Goal: Entertainment & Leisure: Consume media (video, audio)

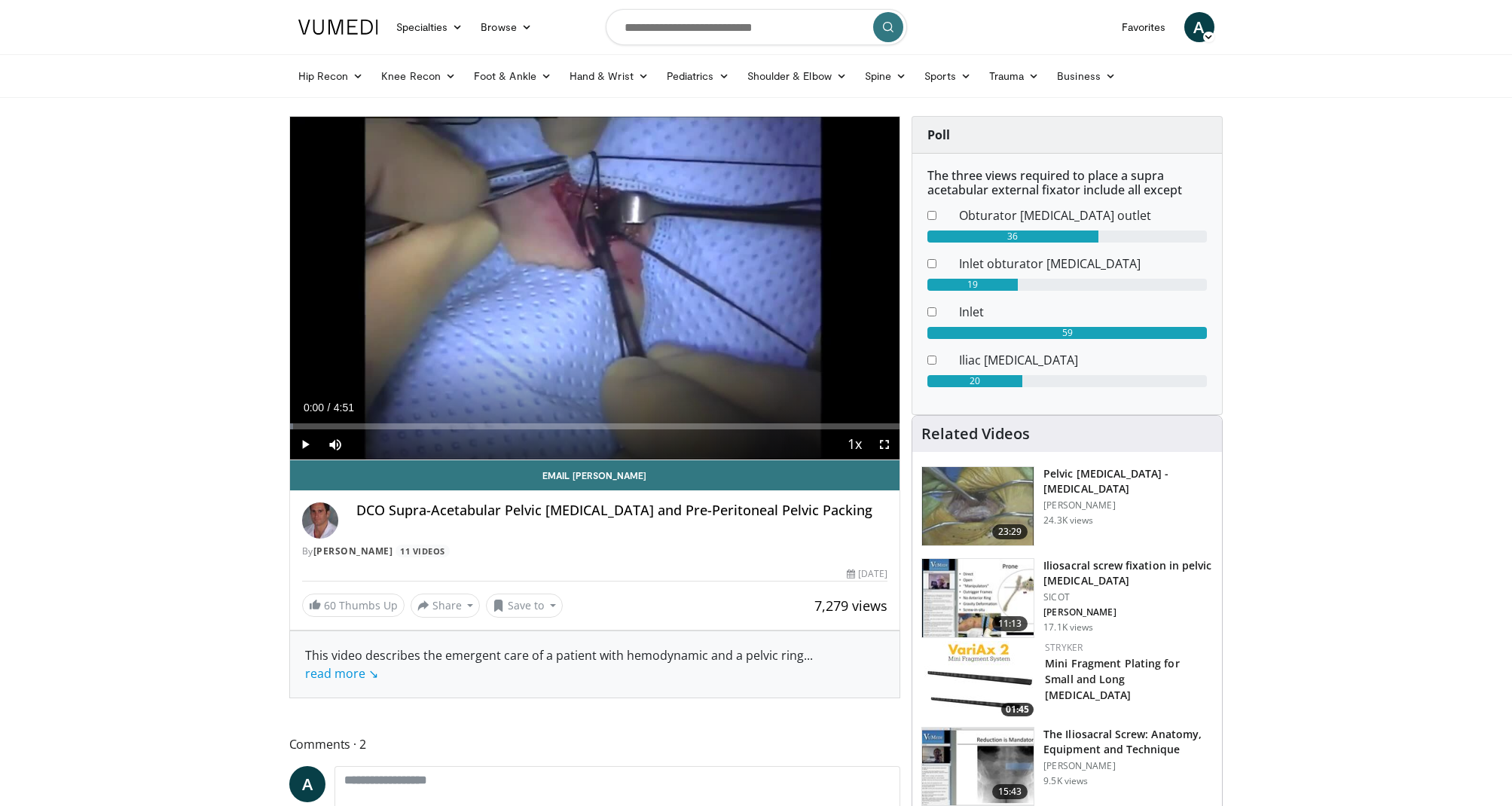
click at [308, 440] on span "Video Player" at bounding box center [304, 444] width 30 height 30
click at [883, 442] on span "Video Player" at bounding box center [884, 444] width 30 height 30
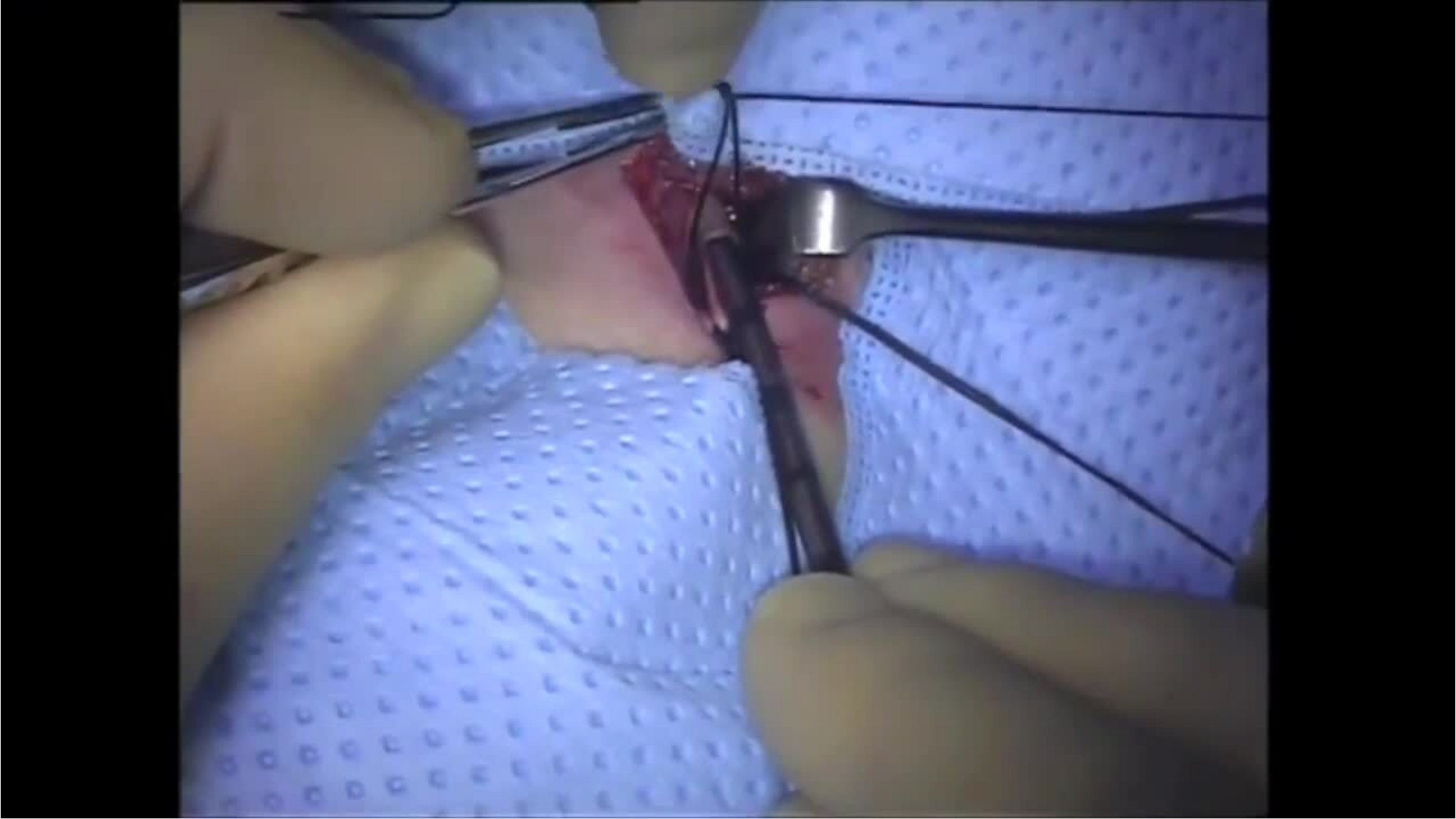
click at [1303, 695] on div "10 seconds Tap to unmute" at bounding box center [728, 409] width 1456 height 818
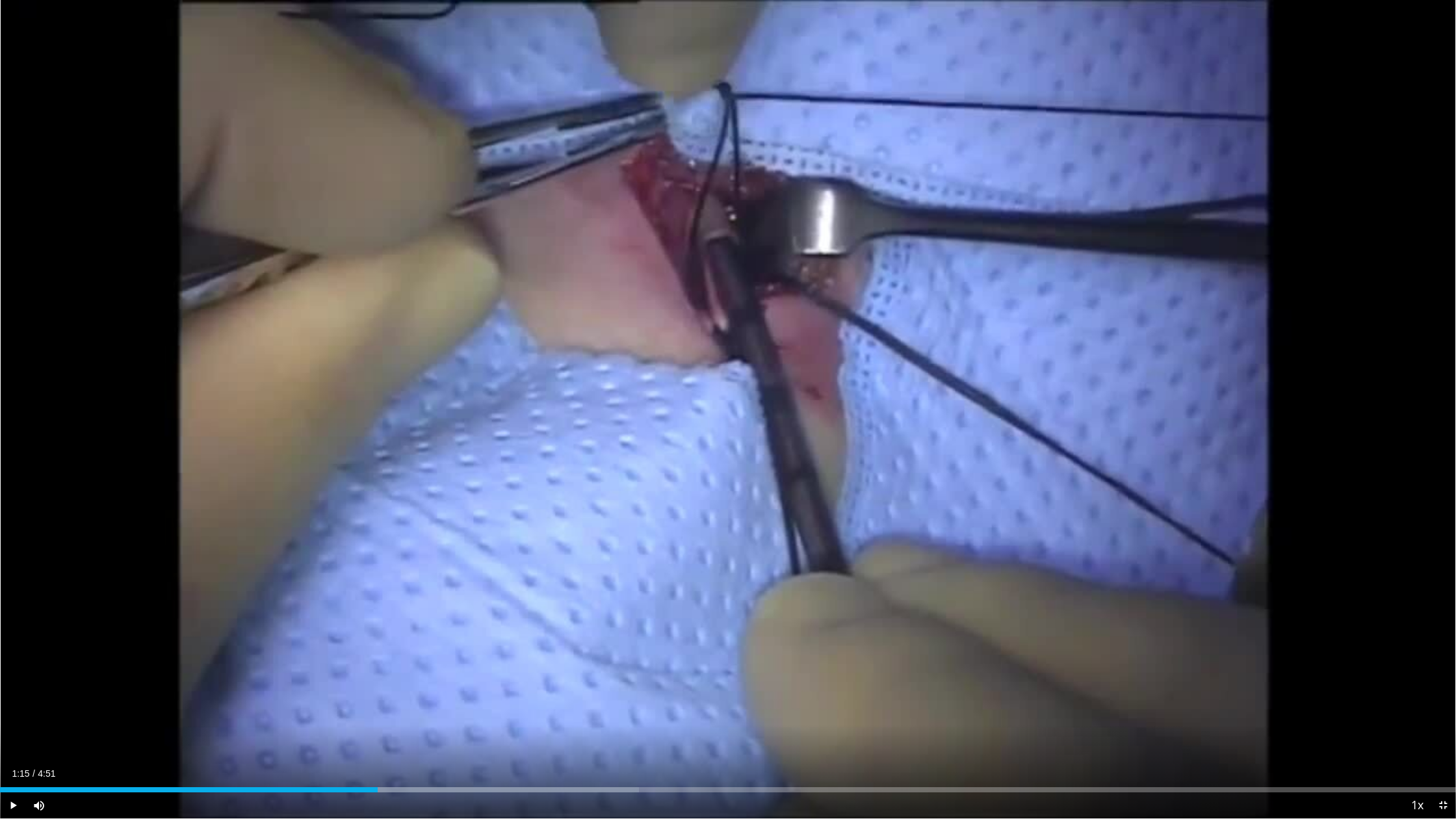
click at [1303, 695] on div "10 seconds Tap to unmute" at bounding box center [728, 409] width 1456 height 818
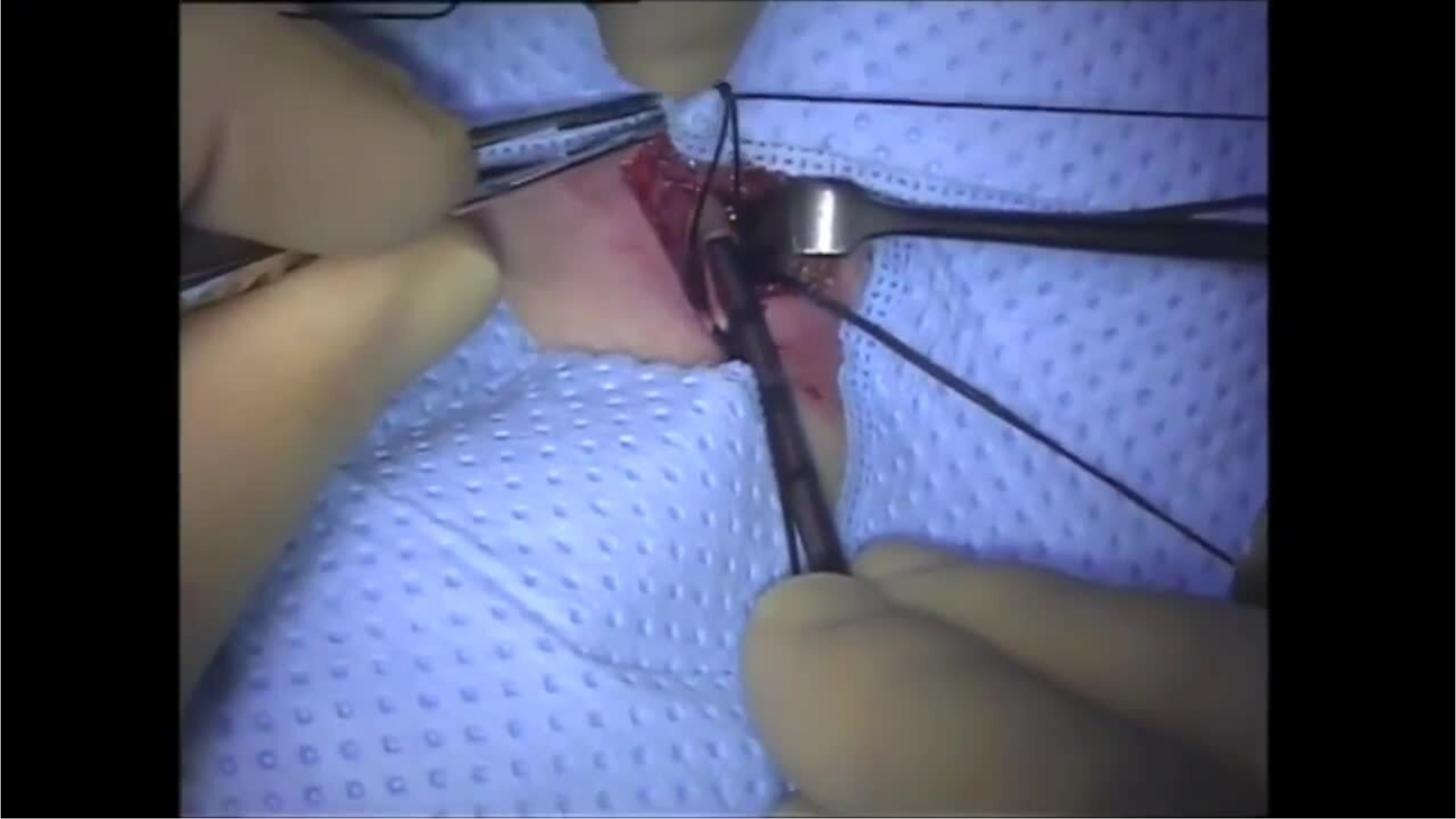
click at [1303, 695] on div "10 seconds Tap to unmute" at bounding box center [728, 409] width 1456 height 818
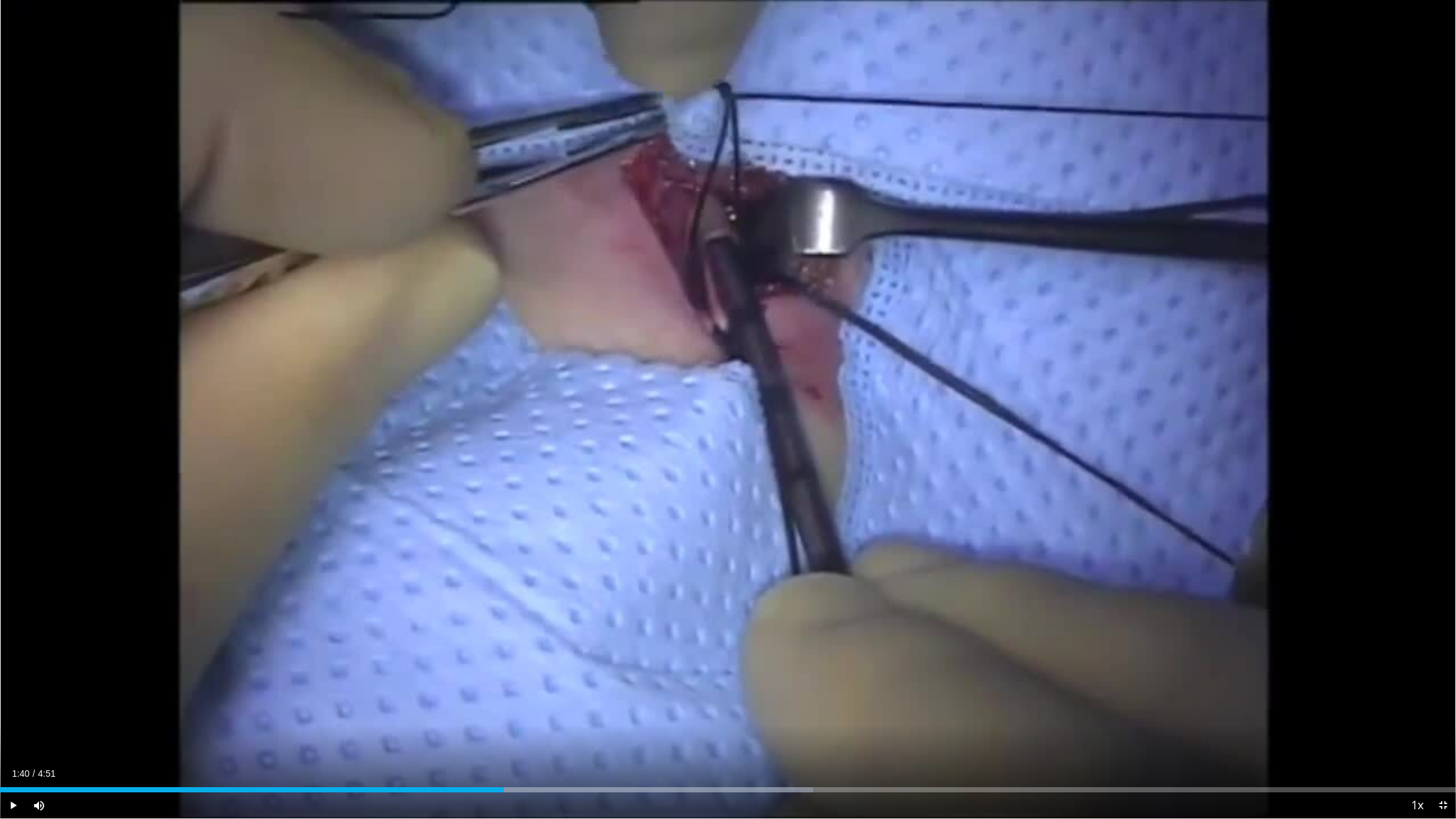
click at [1303, 695] on div "10 seconds Tap to unmute" at bounding box center [728, 409] width 1456 height 818
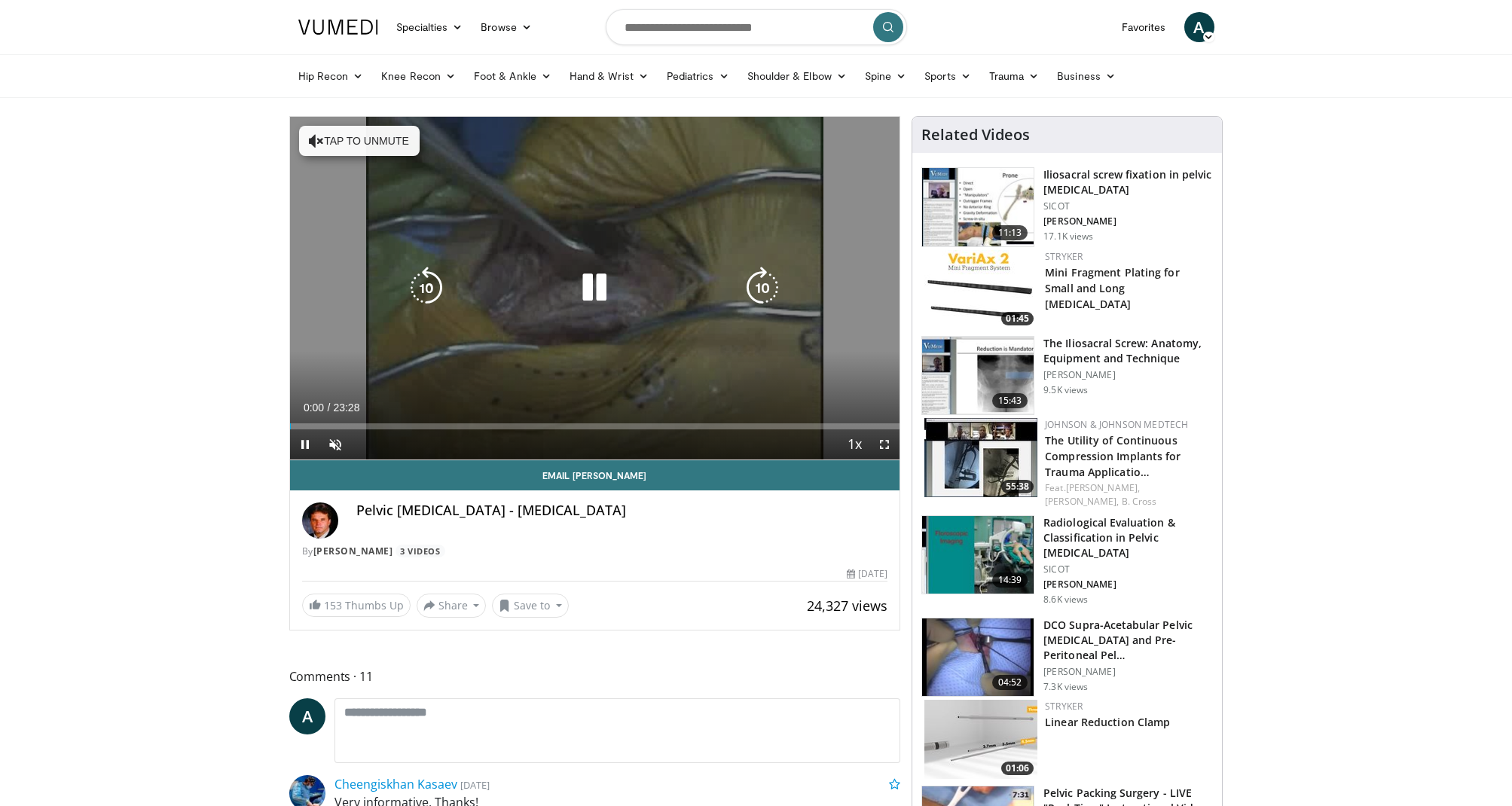
click at [323, 141] on button "Tap to unmute" at bounding box center [360, 140] width 121 height 30
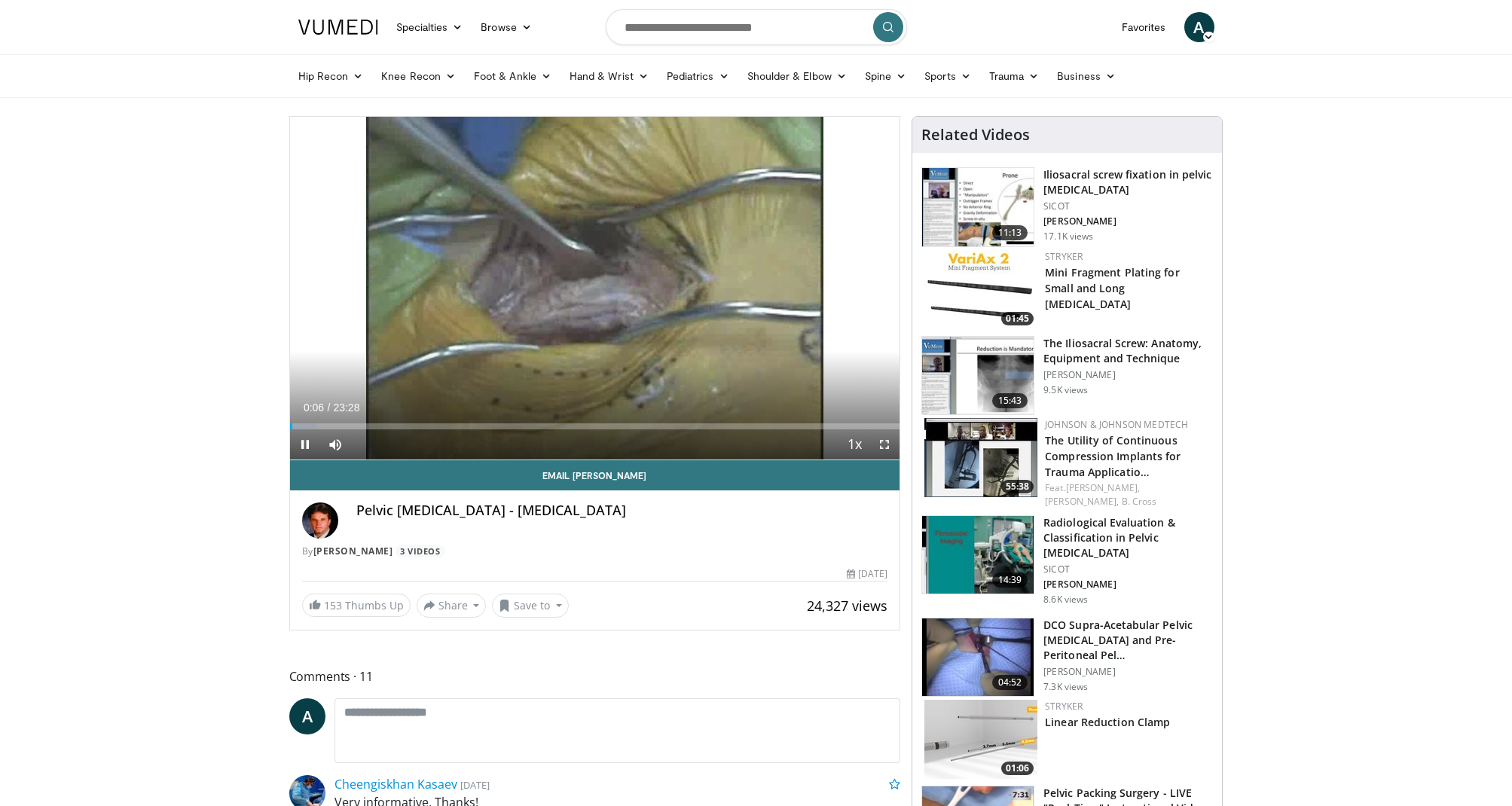
click at [881, 441] on span "Video Player" at bounding box center [884, 444] width 30 height 30
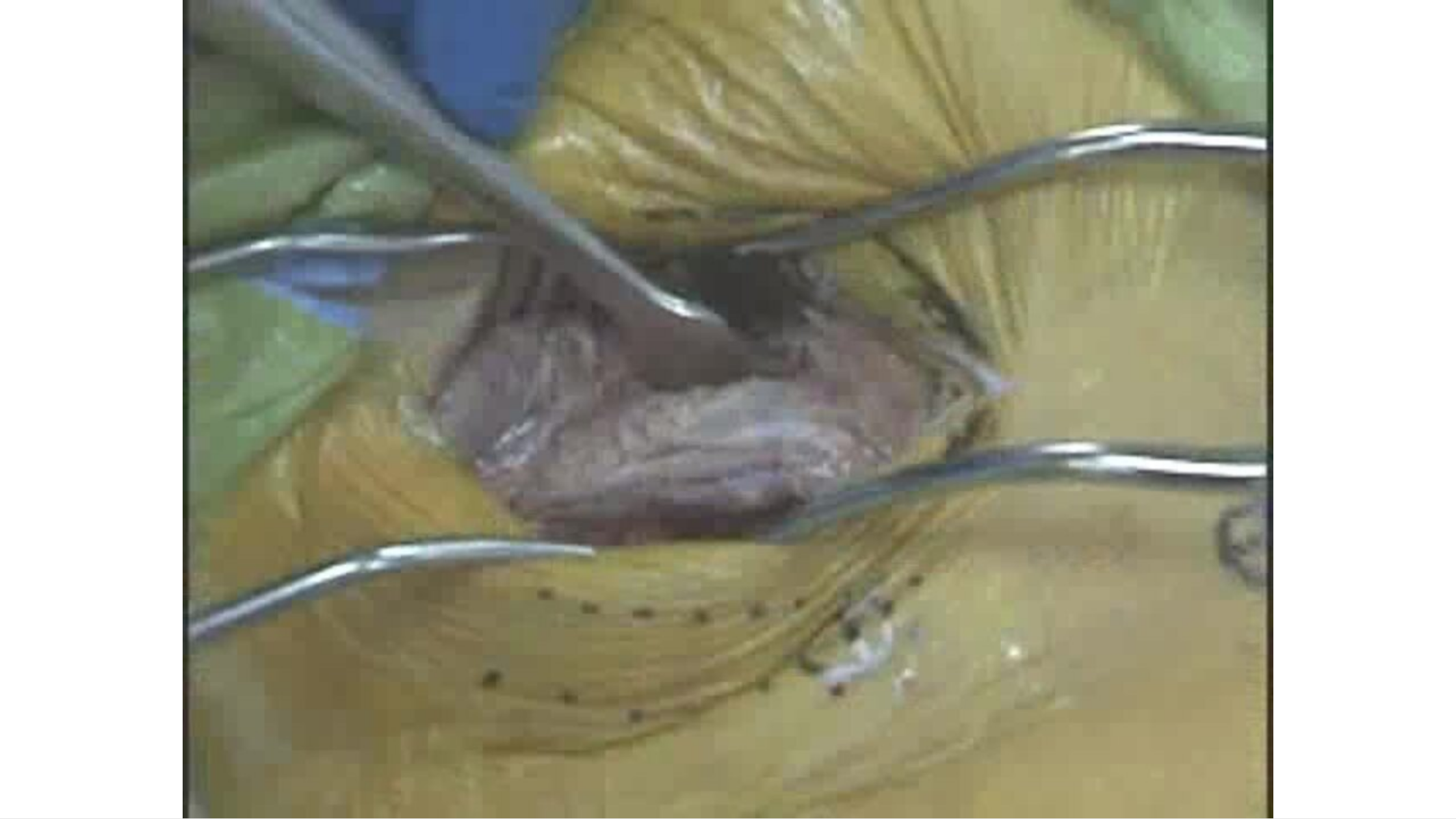
click at [505, 695] on video-js "**********" at bounding box center [728, 410] width 1456 height 819
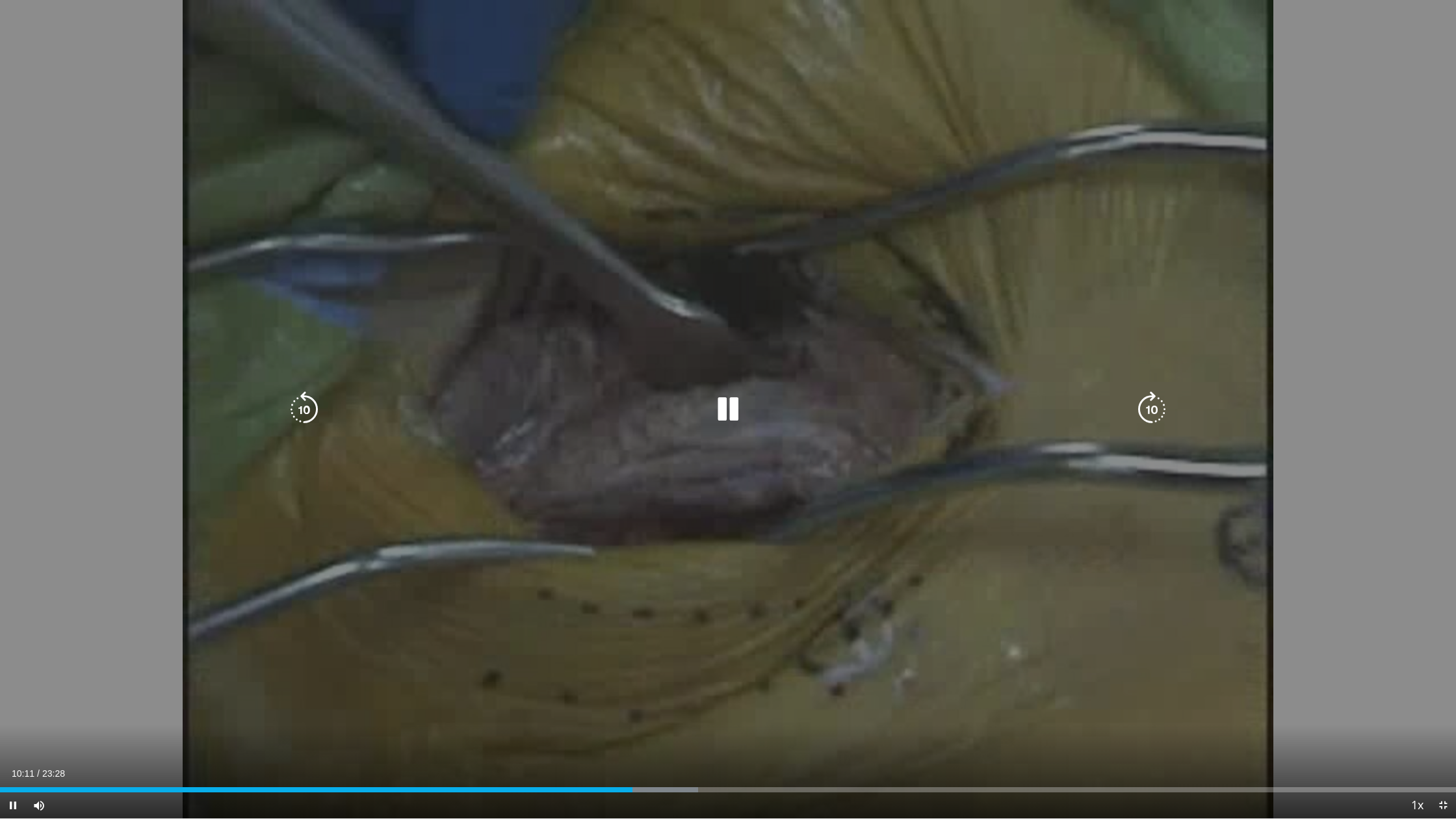
drag, startPoint x: 239, startPoint y: 757, endPoint x: 143, endPoint y: 755, distance: 96.0
click at [144, 695] on div "10 seconds Tap to unmute" at bounding box center [728, 409] width 1456 height 818
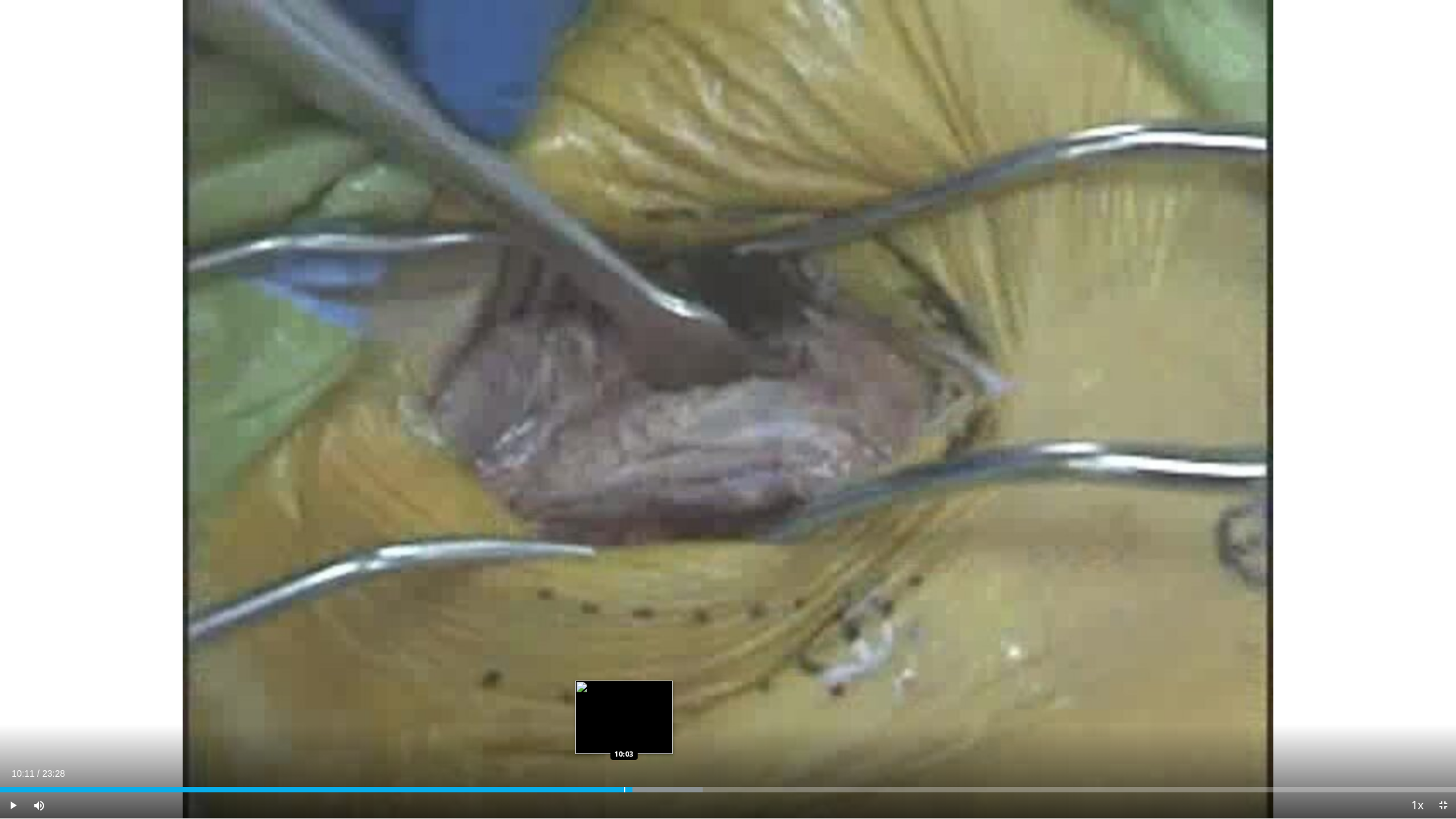
click at [623, 695] on div "Loaded : 48.27% 10:11 10:03" at bounding box center [728, 786] width 1456 height 13
click at [10, 695] on span "Video Player" at bounding box center [13, 805] width 26 height 26
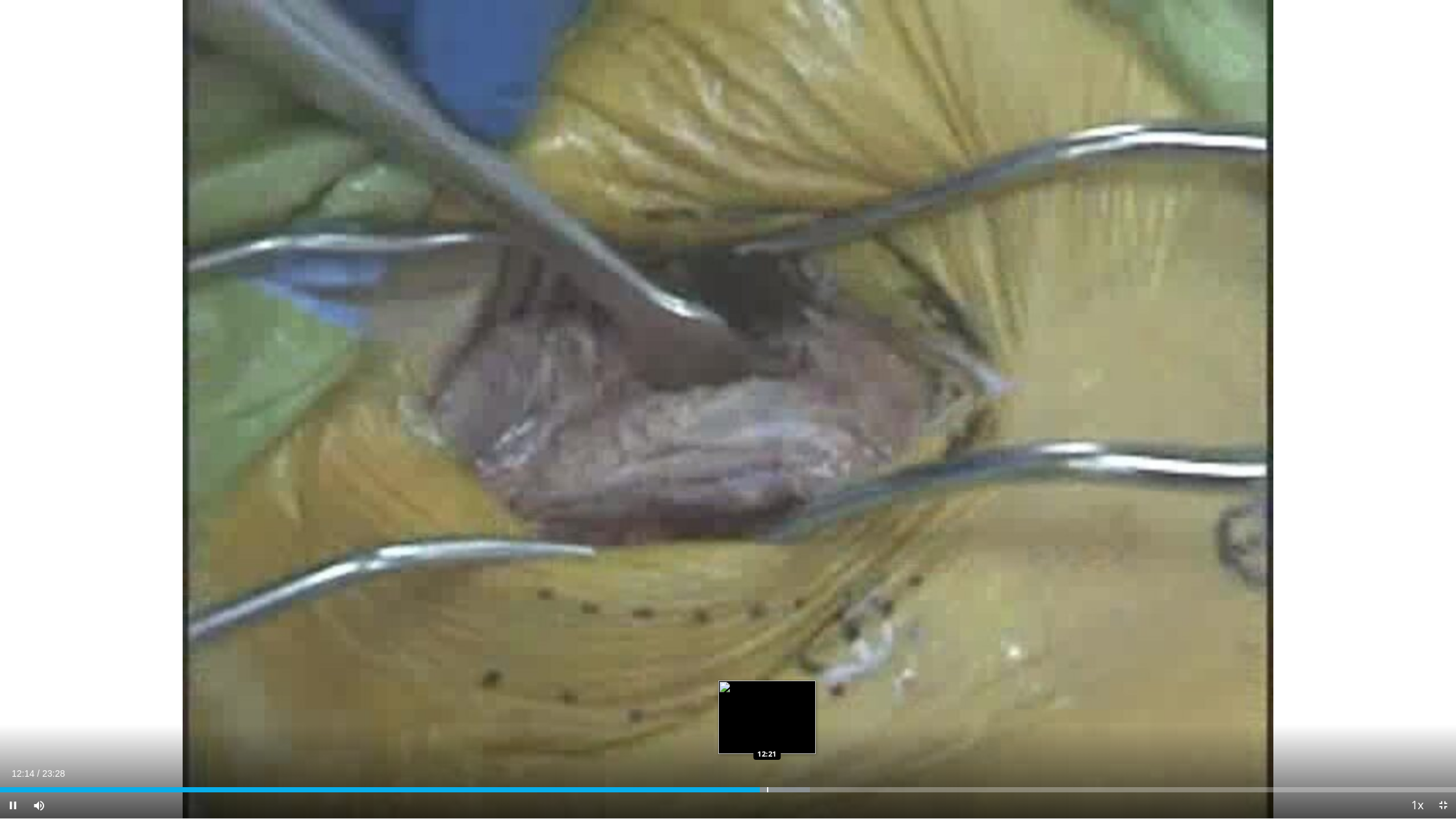
click at [768, 695] on div "Progress Bar" at bounding box center [768, 789] width 1 height 5
click at [781, 695] on div "Progress Bar" at bounding box center [782, 789] width 1 height 5
click at [796, 695] on div "Progress Bar" at bounding box center [797, 789] width 1 height 5
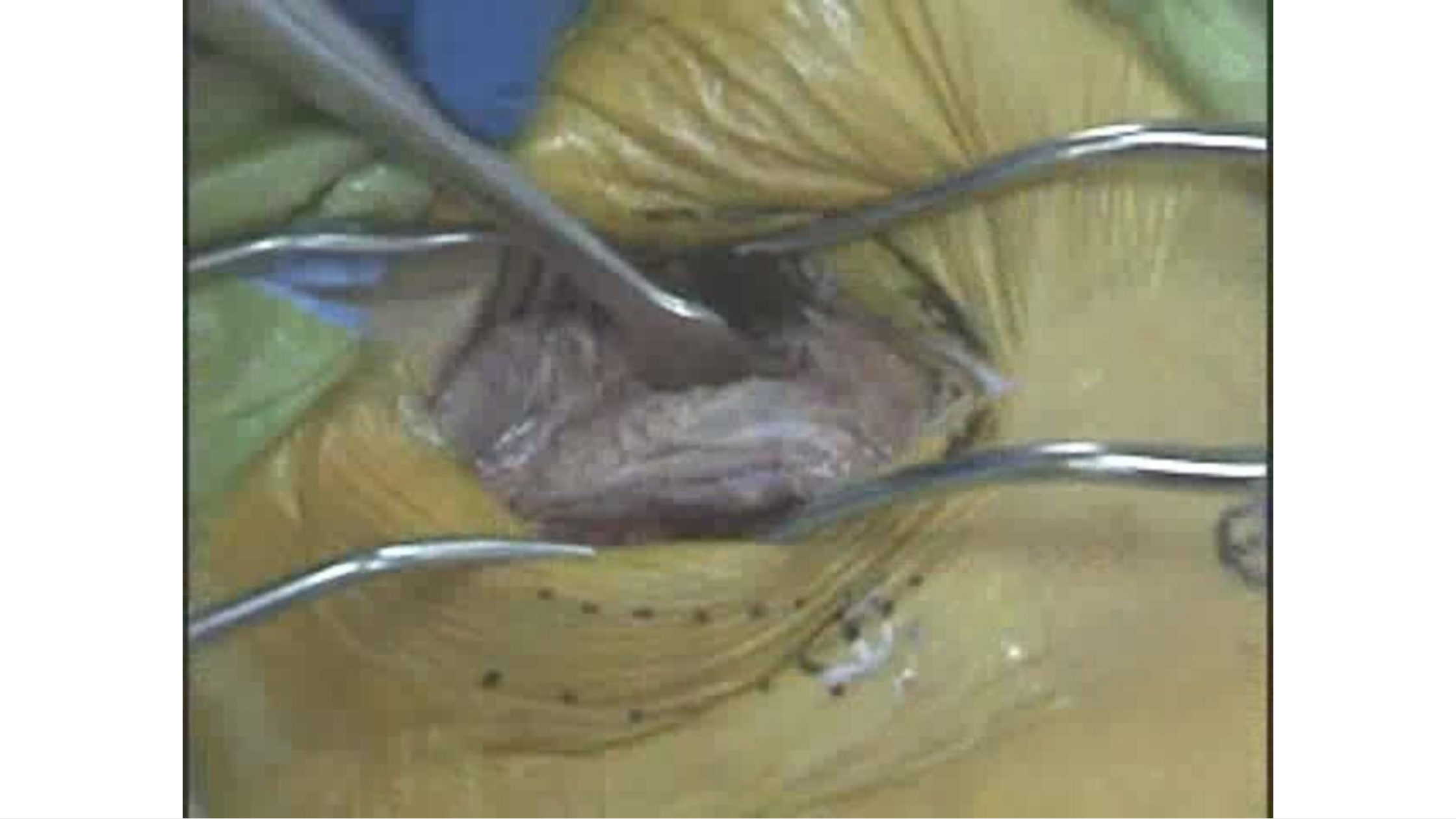
click at [805, 695] on div "10 seconds Tap to unmute" at bounding box center [728, 409] width 1456 height 818
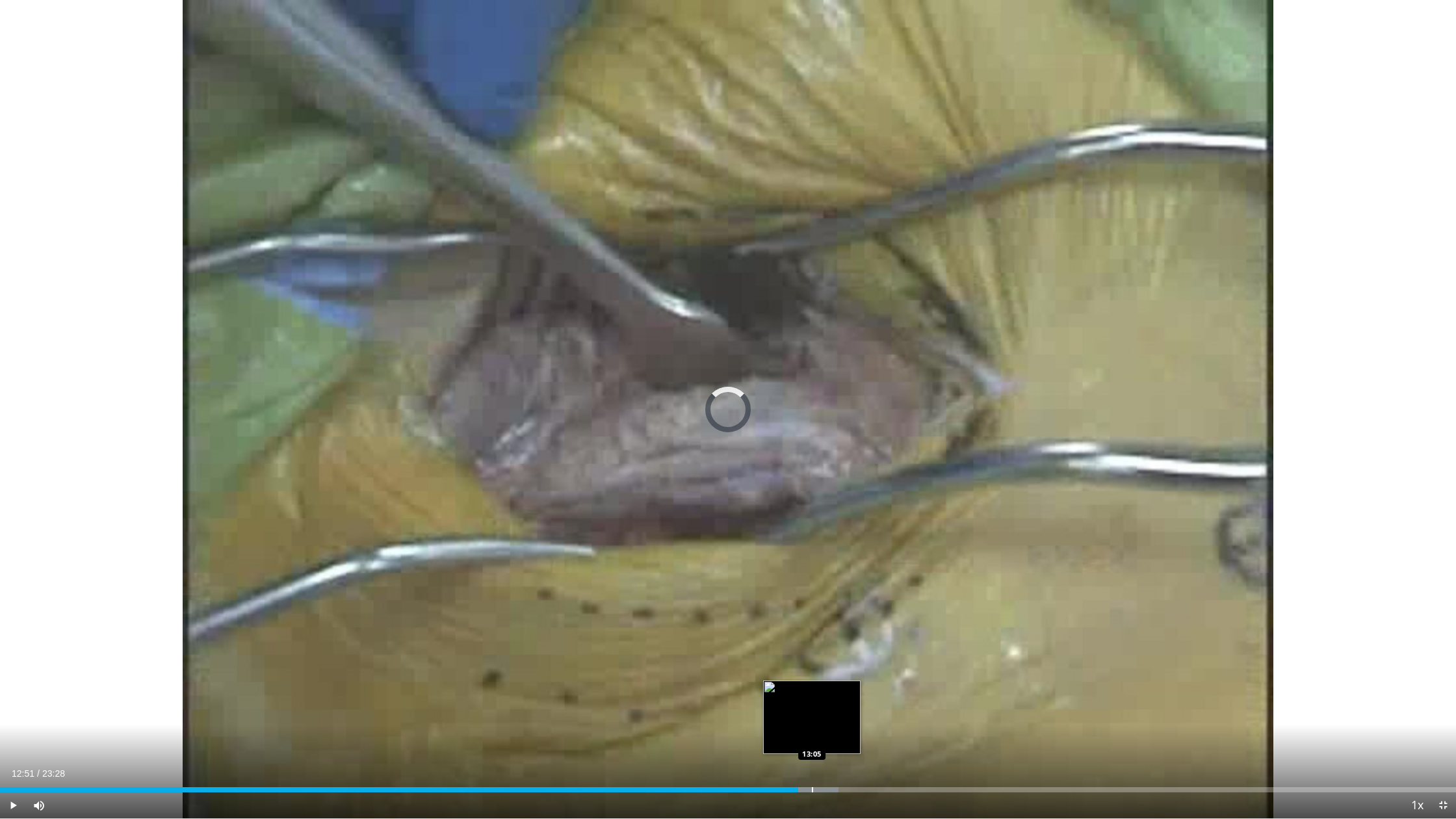
click at [812, 695] on div "Progress Bar" at bounding box center [813, 789] width 1 height 5
click at [812, 695] on div "13:05" at bounding box center [406, 789] width 812 height 5
click at [15, 695] on span "Video Player" at bounding box center [13, 805] width 26 height 26
click at [836, 695] on div "Loaded : 59.26% 13:10 13:29" at bounding box center [728, 786] width 1456 height 13
click at [856, 695] on div "Progress Bar" at bounding box center [857, 789] width 1 height 5
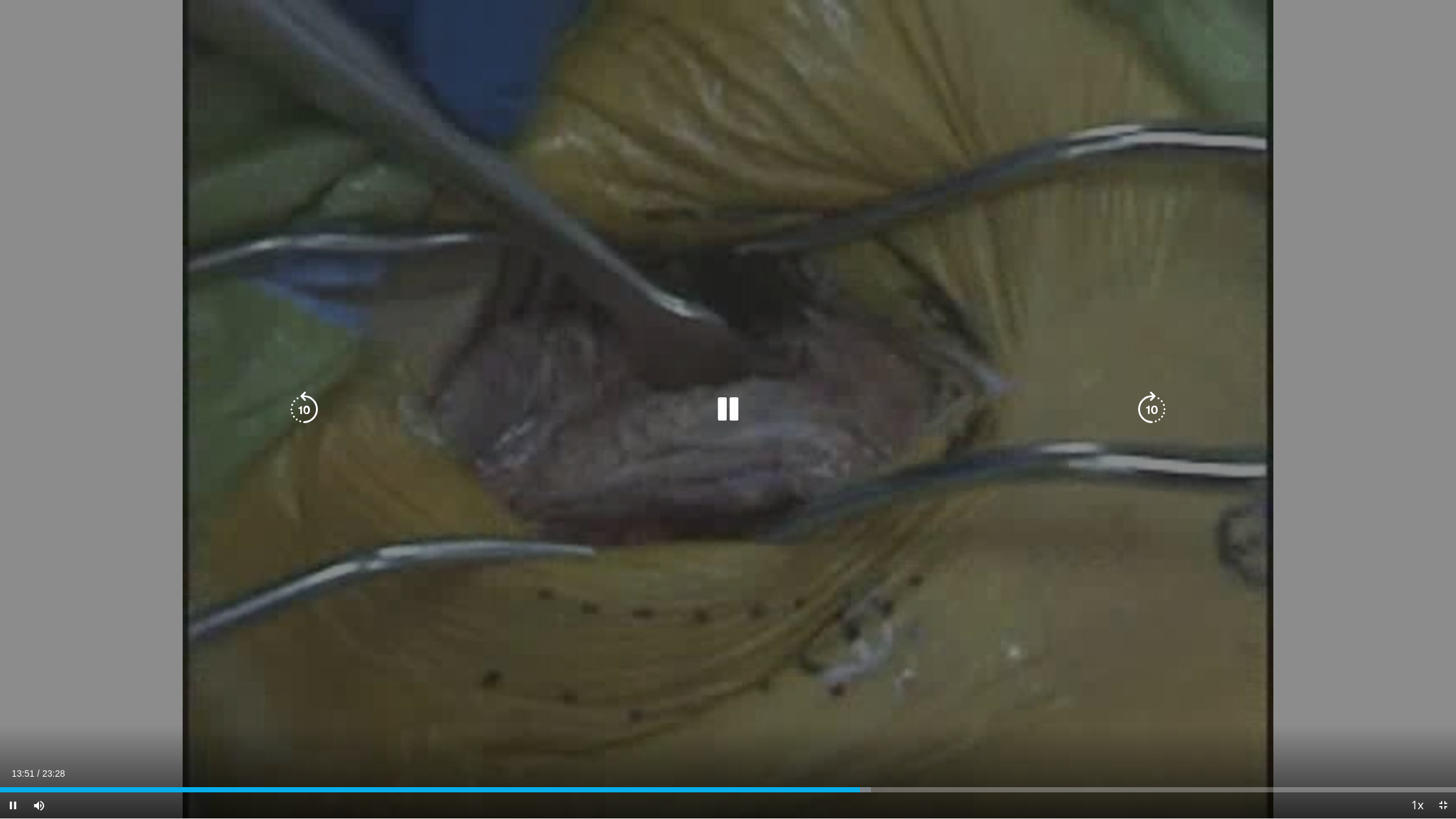
click at [878, 695] on div "Loaded : 59.81% 13:51 14:09" at bounding box center [728, 789] width 1456 height 5
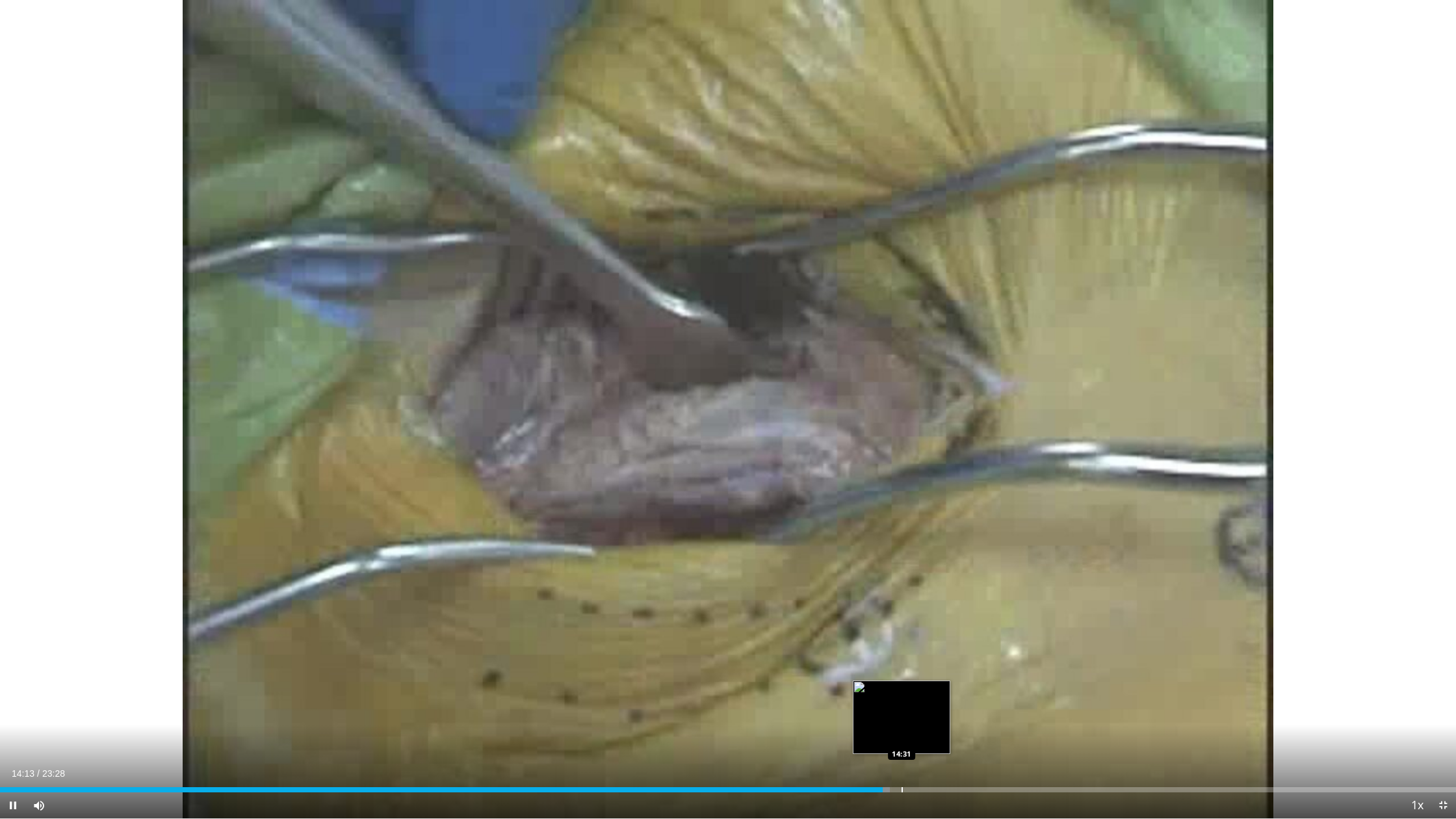
click at [901, 695] on div "Loaded : 61.13% 14:13 14:31" at bounding box center [728, 789] width 1456 height 5
click at [917, 695] on div "Progress Bar" at bounding box center [918, 789] width 1 height 5
click at [930, 695] on div "Progress Bar" at bounding box center [930, 789] width 1 height 5
click at [949, 695] on div "Current Time 15:01 / Duration 23:28 Pause Skip Backward Skip Forward Mute 23% L…" at bounding box center [728, 805] width 1456 height 26
click at [951, 695] on div "Progress Bar" at bounding box center [951, 789] width 1 height 5
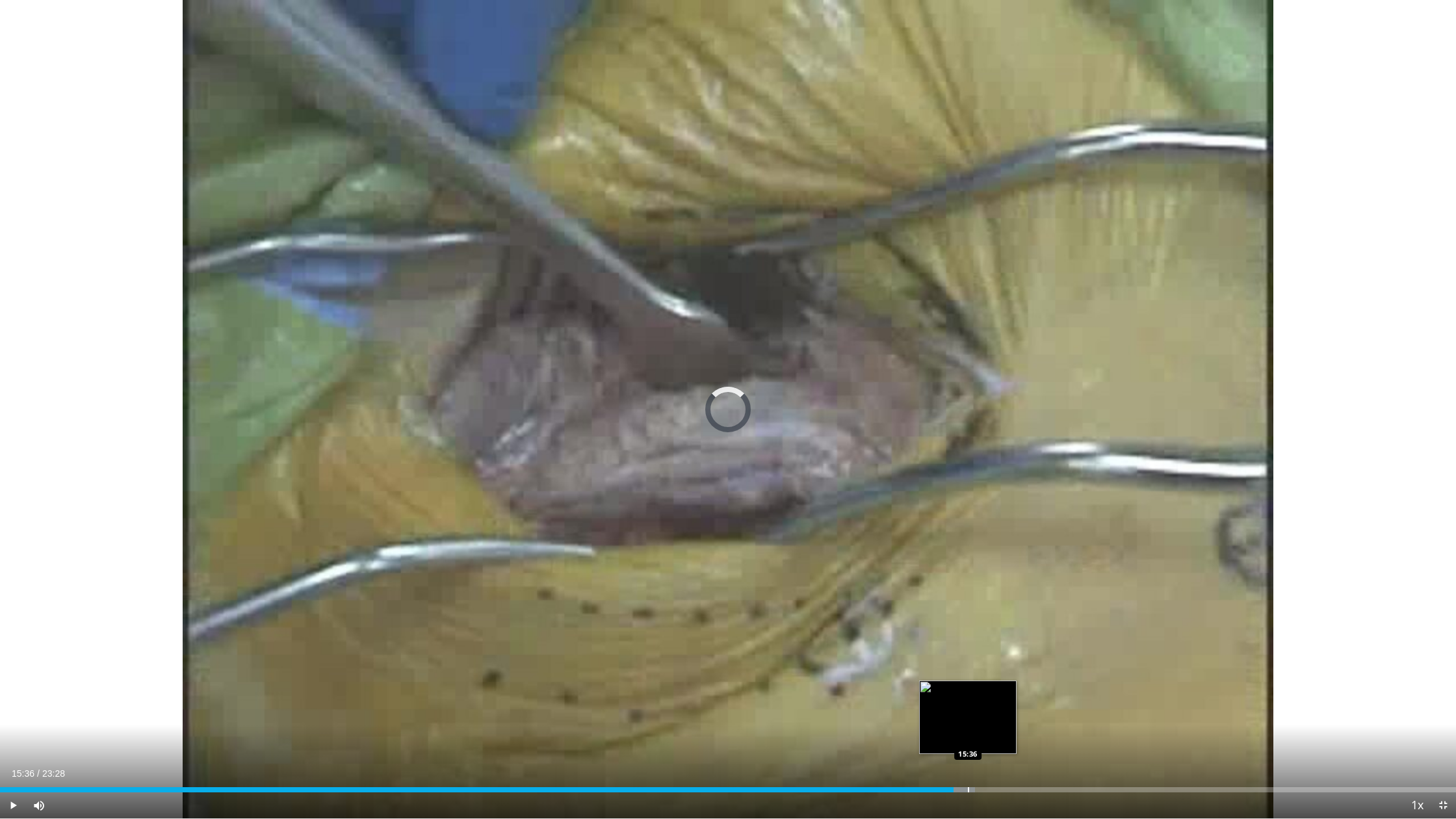
click at [967, 695] on div "Progress Bar" at bounding box center [968, 789] width 1 height 5
click at [976, 695] on div "Progress Bar" at bounding box center [977, 789] width 1 height 5
click at [962, 695] on div "Loaded : 71.79% 15:45 15:34" at bounding box center [728, 786] width 1456 height 13
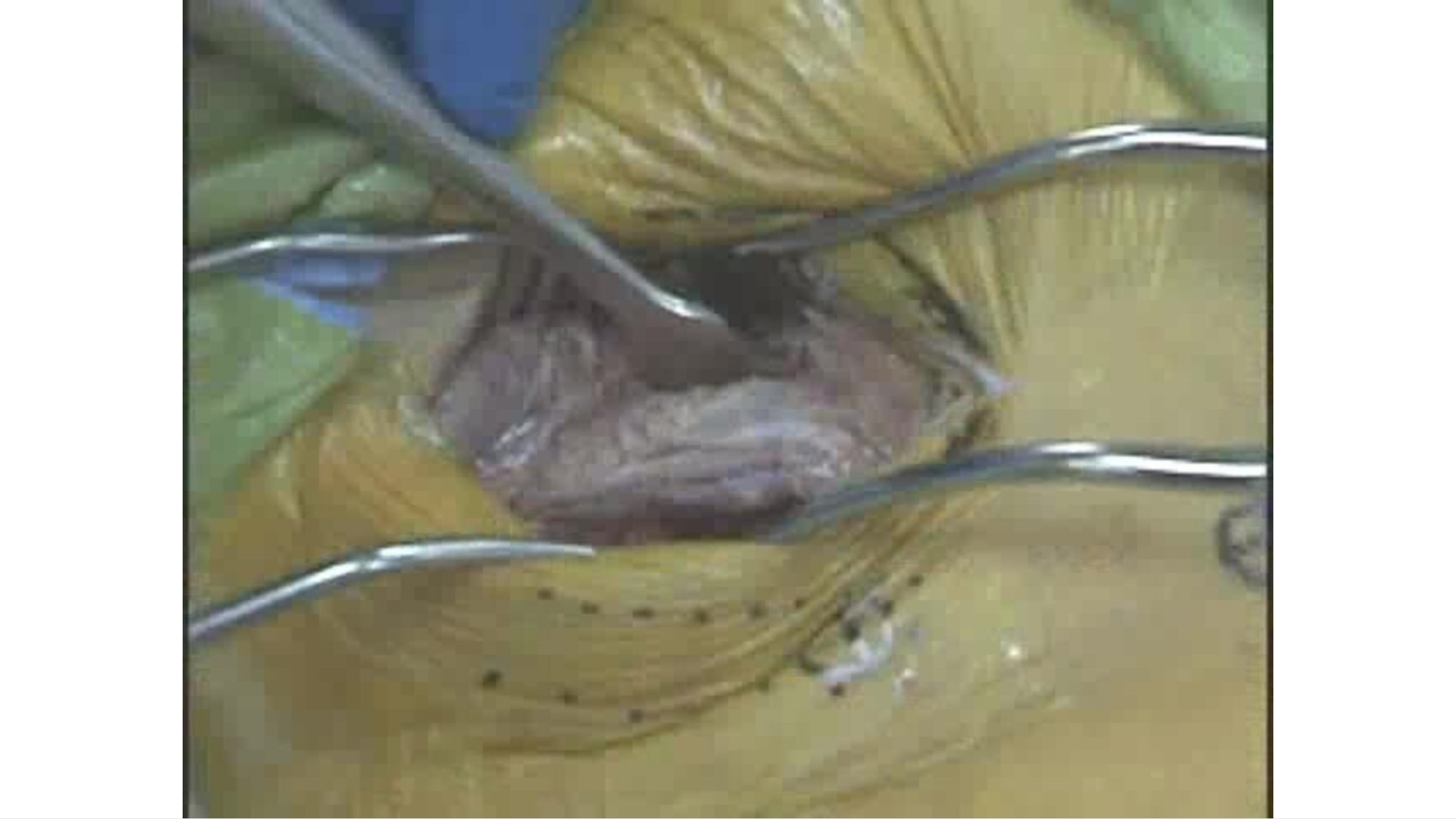
click at [1303, 589] on div "10 seconds Tap to unmute" at bounding box center [728, 409] width 1456 height 818
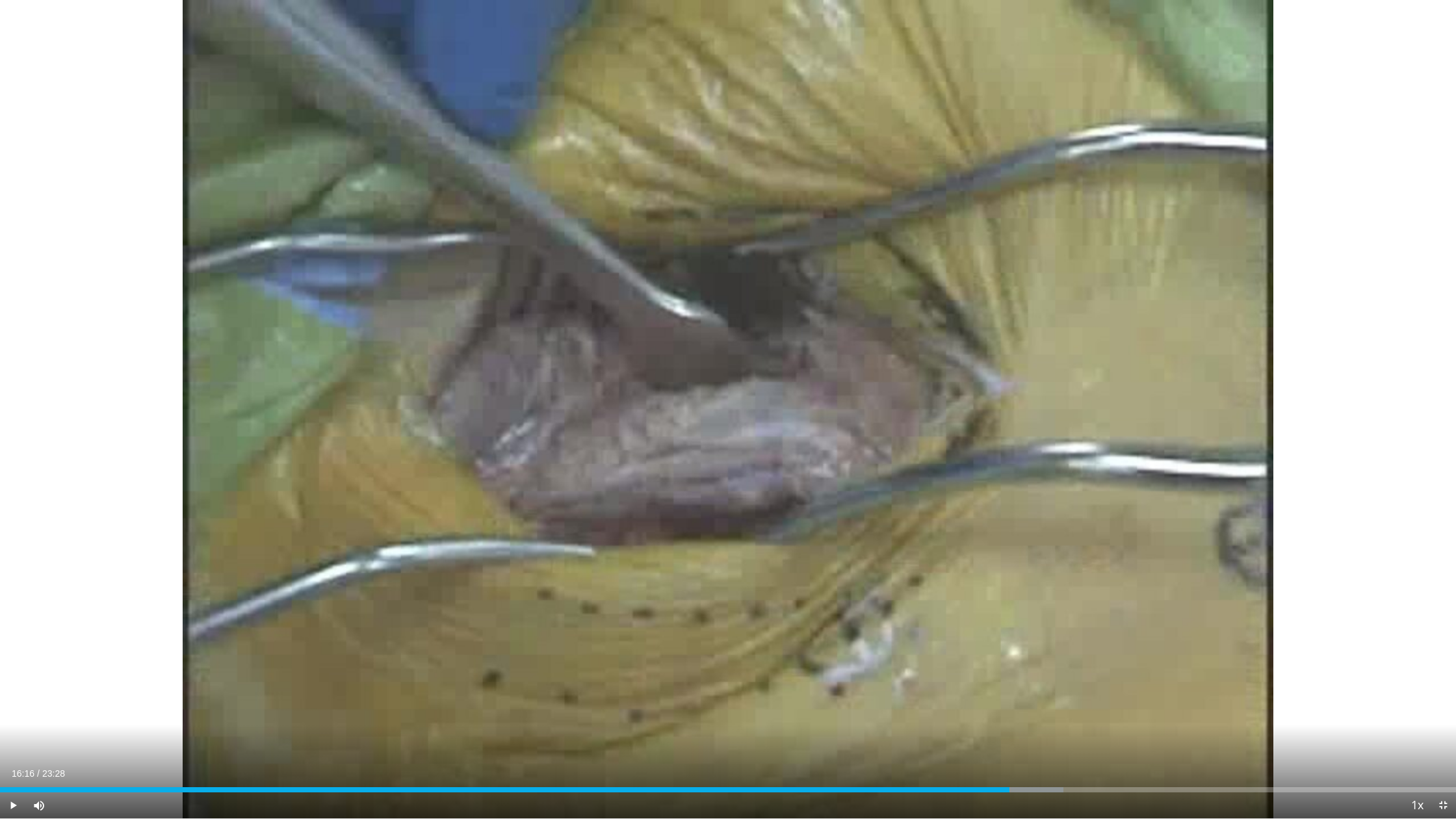
click at [1303, 589] on div "10 seconds Tap to unmute" at bounding box center [728, 409] width 1456 height 818
click at [1065, 695] on div "Loaded : 77.04% 17:18 17:10" at bounding box center [728, 786] width 1456 height 13
click at [1099, 695] on div "Progress Bar" at bounding box center [1100, 789] width 1 height 5
click at [1115, 695] on div "Progress Bar" at bounding box center [1116, 789] width 1 height 5
click at [1130, 695] on div "Current Time 17:59 / Duration 23:28 Pause Skip Backward Skip Forward Mute 23% L…" at bounding box center [728, 805] width 1456 height 26
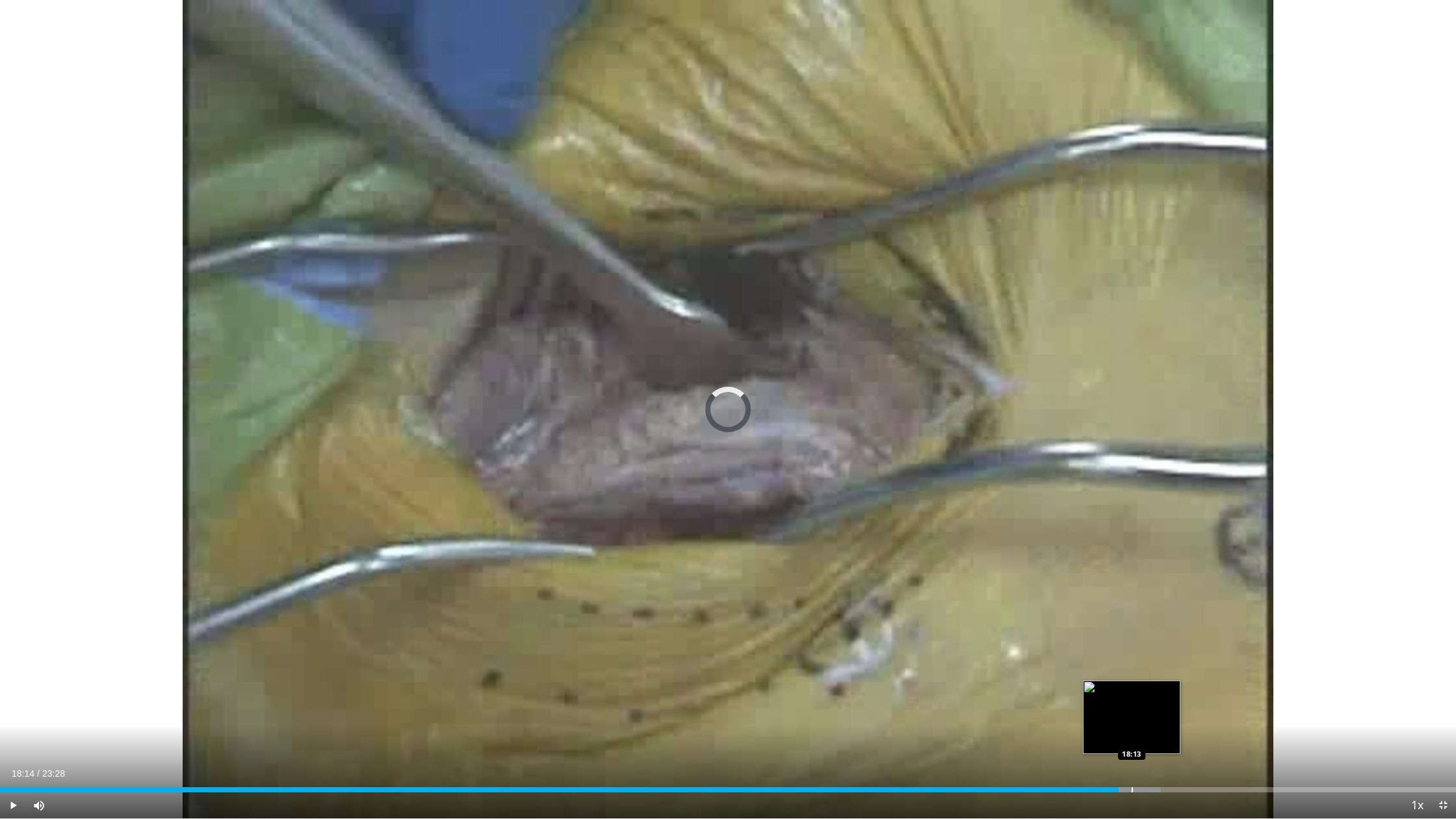
click at [1131, 695] on div "Progress Bar" at bounding box center [1132, 789] width 1 height 5
click at [1154, 695] on div "Progress Bar" at bounding box center [1155, 789] width 1 height 5
click at [1166, 695] on div "Current Time 18:38 / Duration 23:28 Pause Skip Backward Skip Forward Mute 23% L…" at bounding box center [728, 805] width 1456 height 26
click at [1171, 695] on div "Progress Bar" at bounding box center [1172, 789] width 1 height 5
click at [1182, 695] on div "Progress Bar" at bounding box center [1182, 789] width 1 height 5
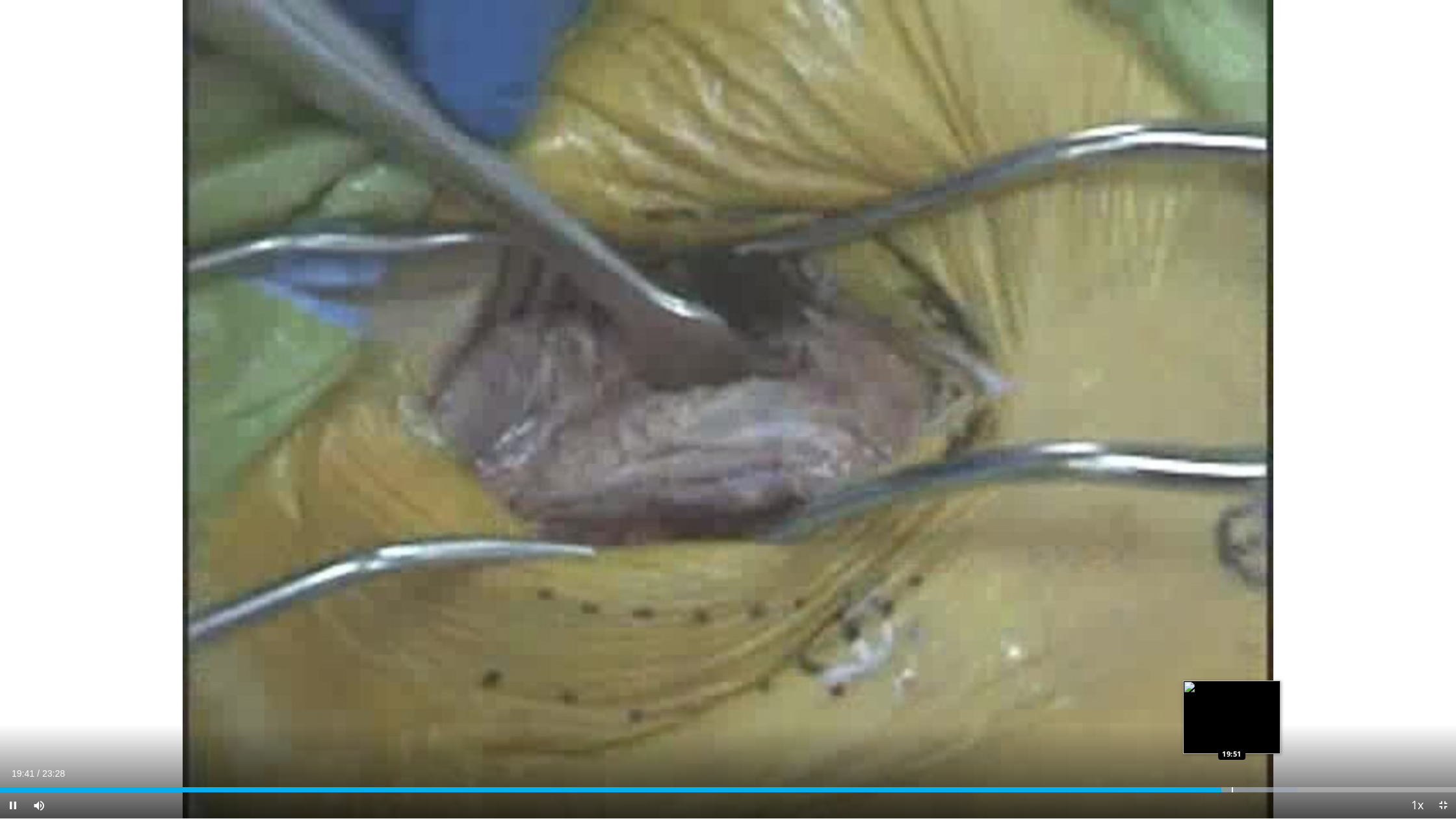
click at [1231, 695] on div "Progress Bar" at bounding box center [1232, 789] width 1 height 5
click at [1250, 695] on div "Progress Bar" at bounding box center [1250, 789] width 1 height 5
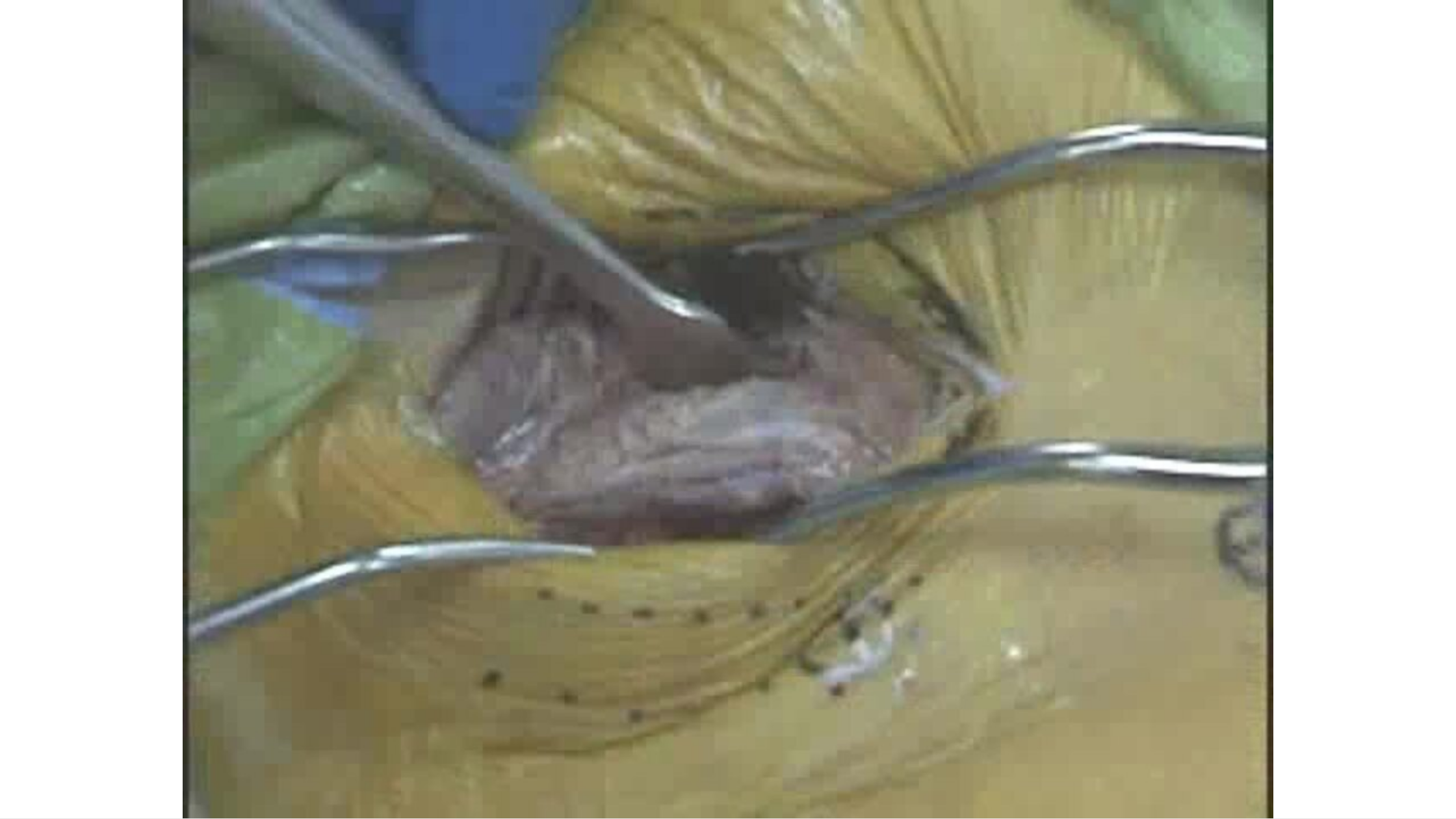
click at [1264, 695] on div "10 seconds Tap to unmute" at bounding box center [728, 409] width 1456 height 818
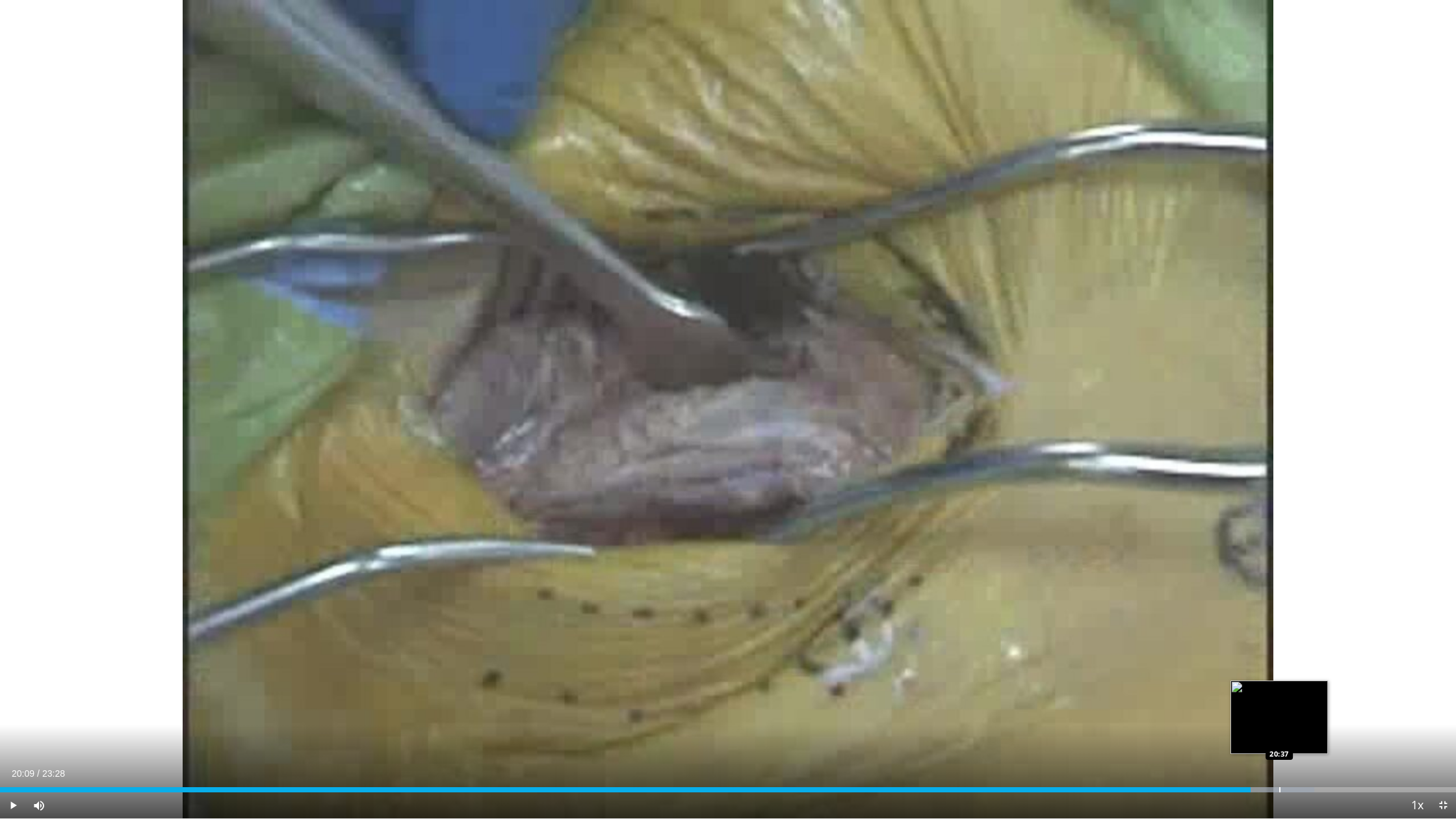
click at [1279, 695] on div "Progress Bar" at bounding box center [1280, 789] width 1 height 5
click at [1296, 695] on div "Progress Bar" at bounding box center [1296, 789] width 1 height 5
click at [1303, 695] on div "Loaded : 91.27% 21:12 21:13" at bounding box center [728, 786] width 1456 height 13
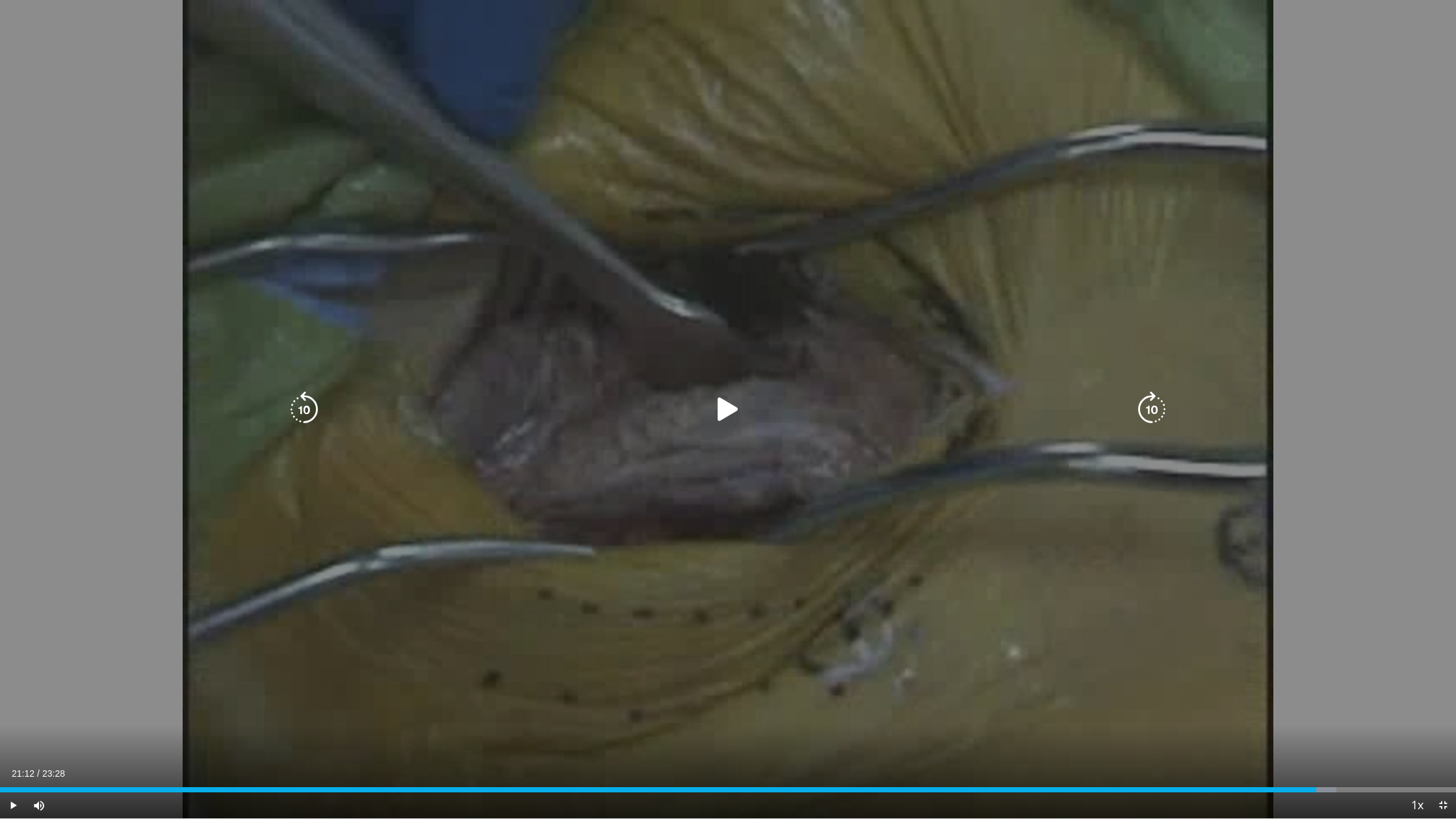
click at [477, 588] on div "10 seconds Tap to unmute" at bounding box center [728, 409] width 1456 height 818
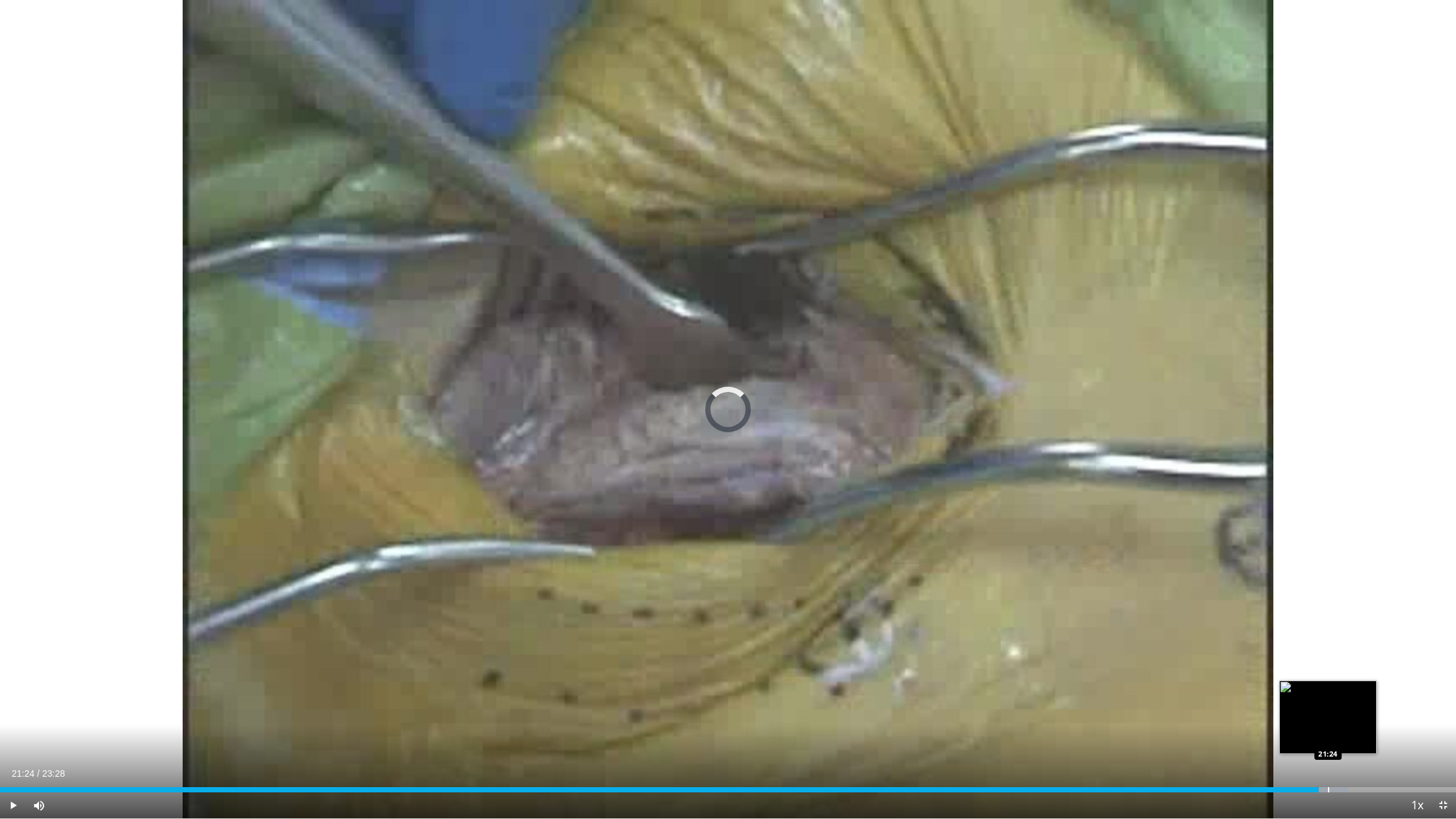
click at [1303, 695] on div "Loaded : 92.60% 21:24 21:24" at bounding box center [728, 786] width 1456 height 13
click at [1303, 695] on div "Progress Bar" at bounding box center [1350, 789] width 1 height 5
click at [1303, 695] on div "Progress Bar" at bounding box center [1368, 789] width 1 height 5
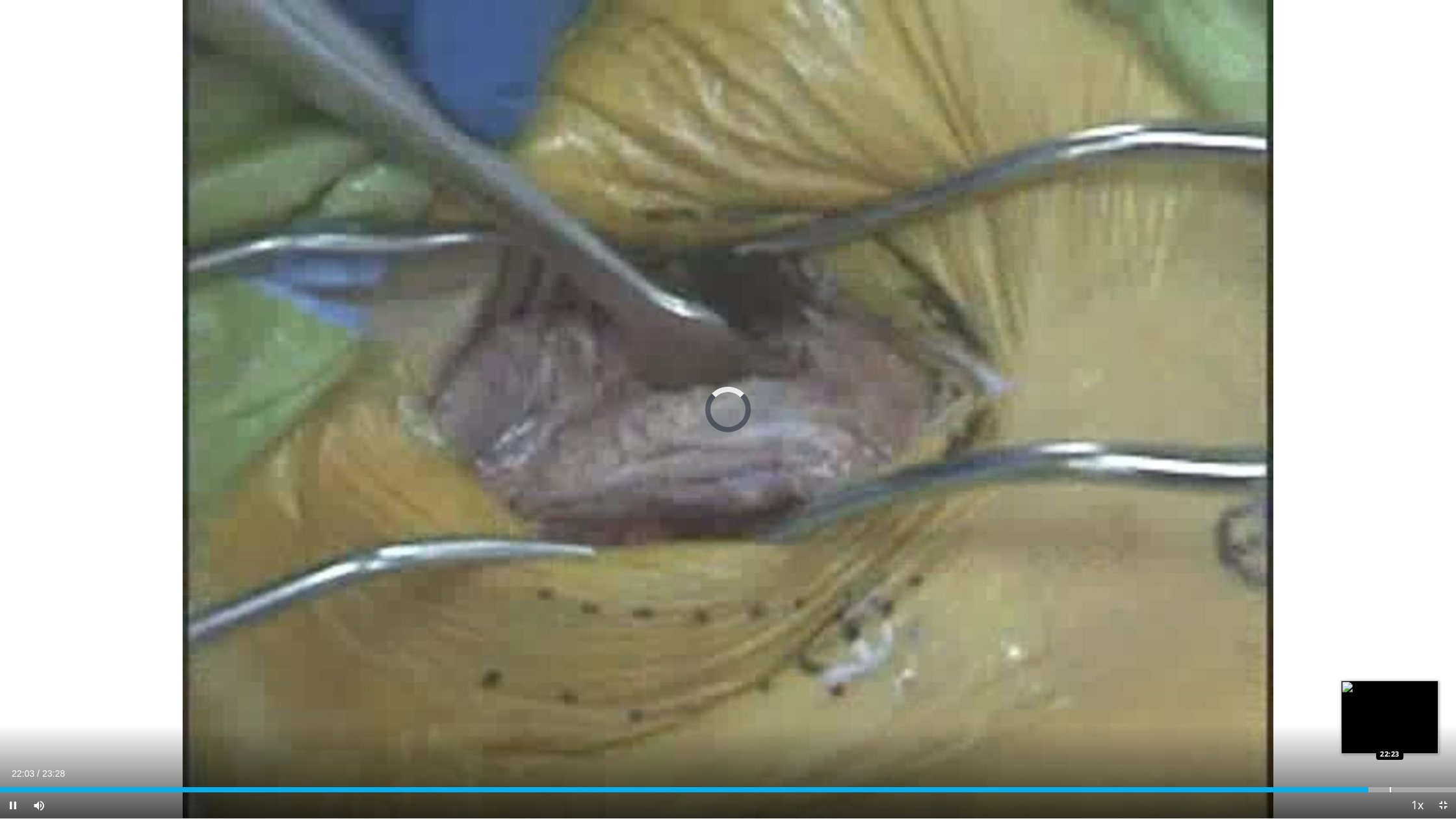
click at [1303, 695] on video-js "**********" at bounding box center [728, 410] width 1456 height 819
click at [1303, 695] on div "Progress Bar" at bounding box center [1386, 789] width 1 height 5
click at [1303, 695] on span "Video Player" at bounding box center [1443, 805] width 26 height 26
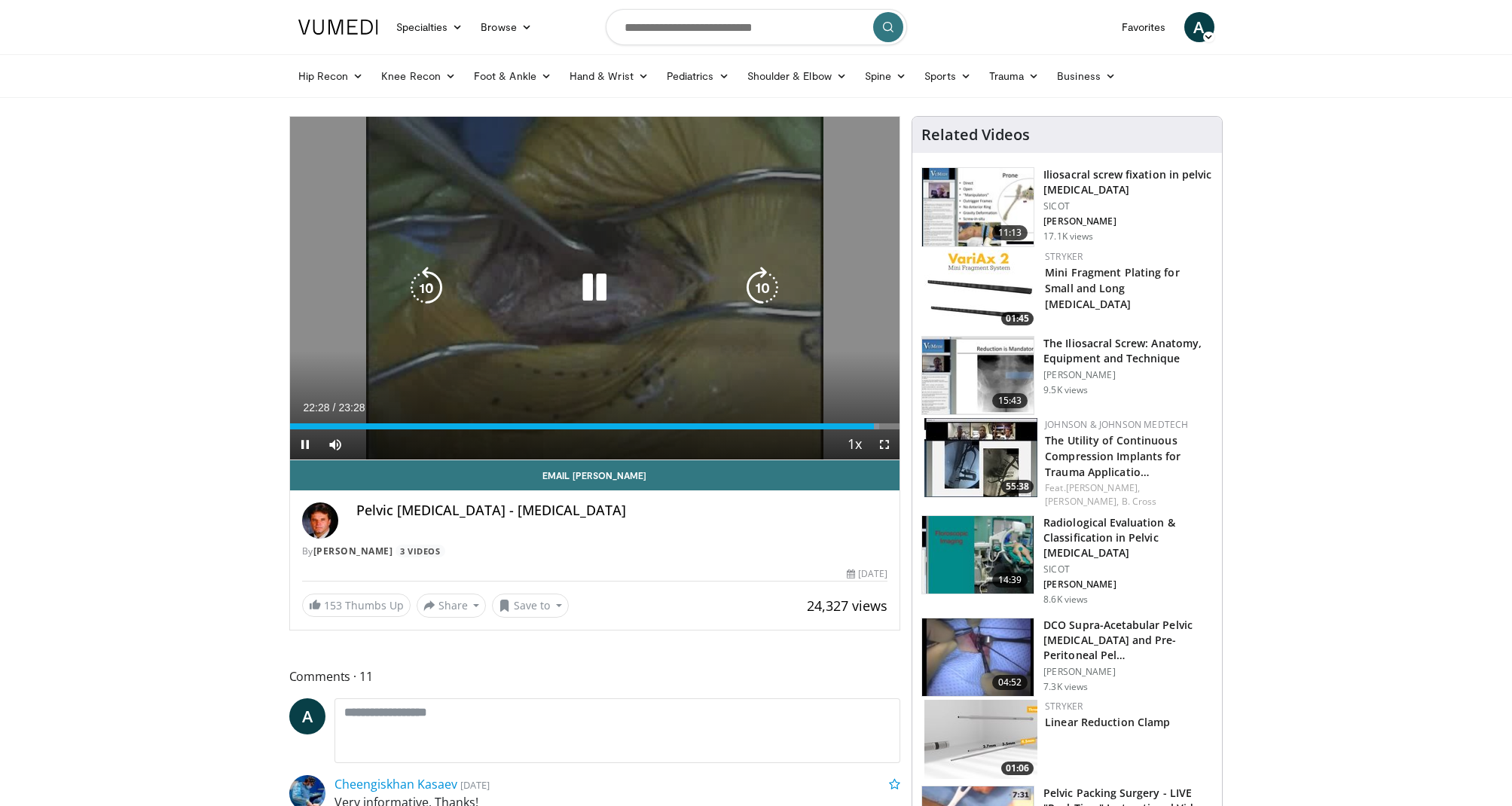
click at [580, 291] on icon "Video Player" at bounding box center [595, 288] width 42 height 42
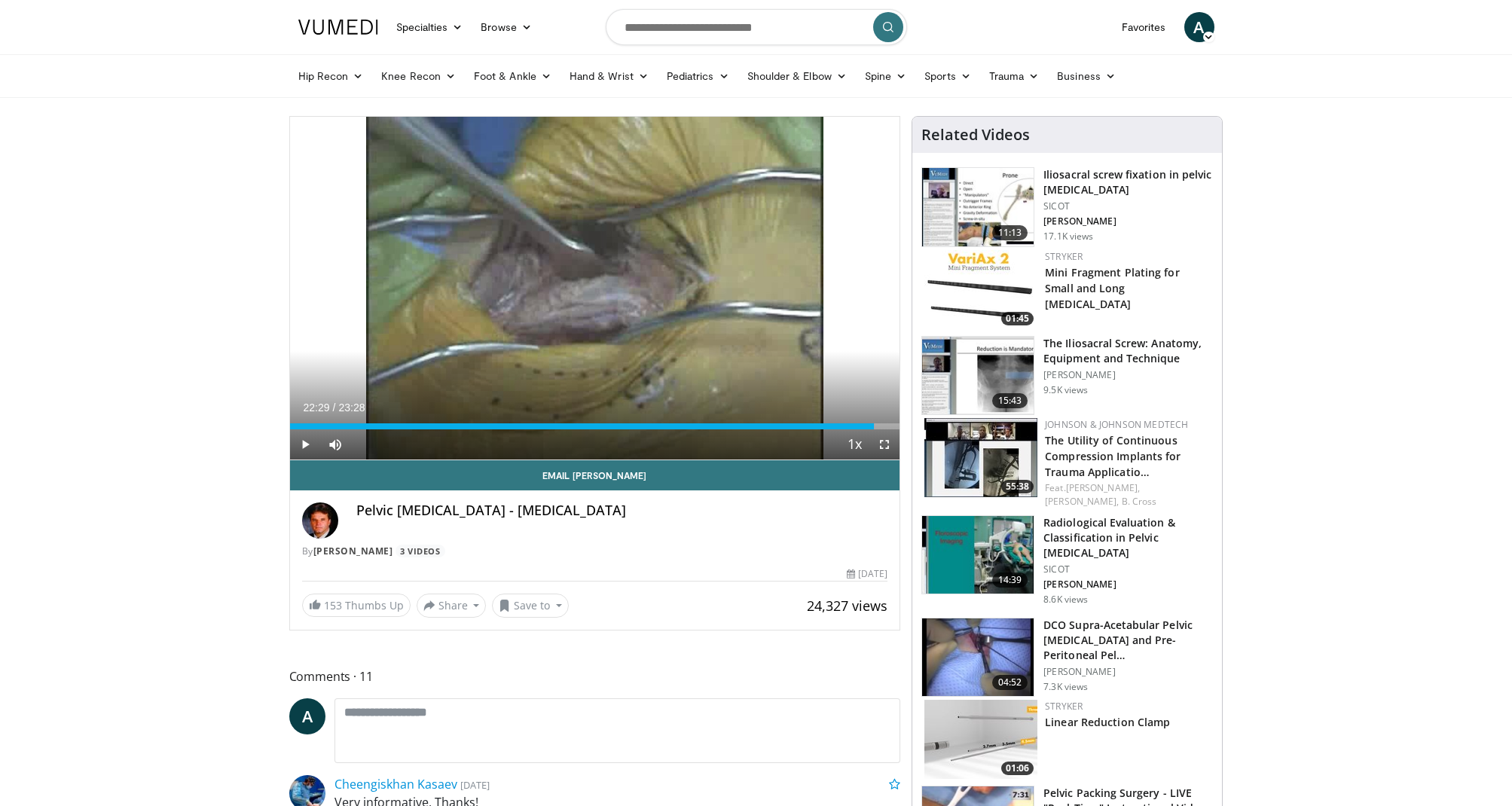
click at [1192, 31] on span "A" at bounding box center [1200, 27] width 30 height 30
click at [1092, 170] on link "Logout" at bounding box center [1122, 172] width 179 height 24
